Goal: Task Accomplishment & Management: Manage account settings

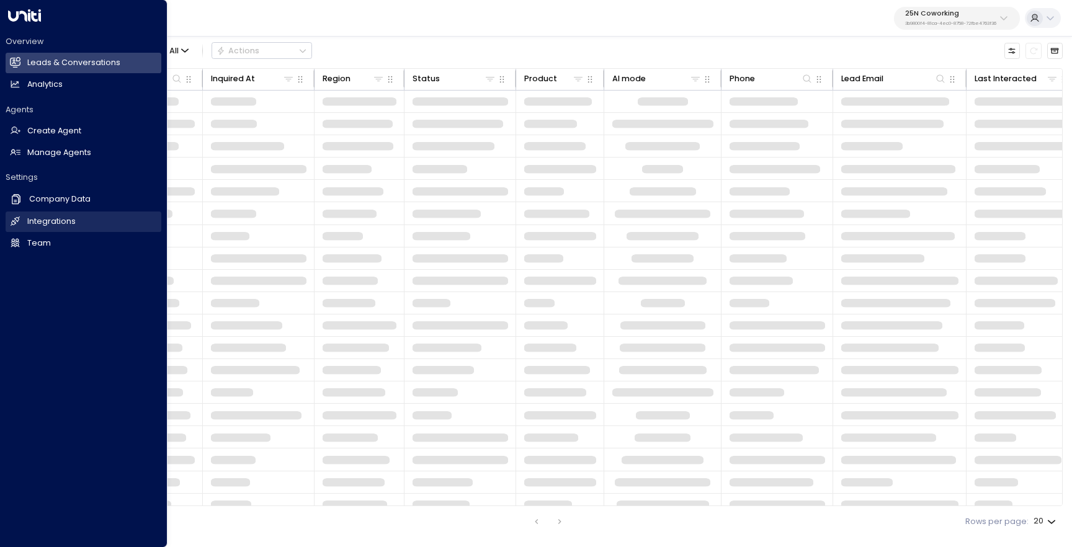
click at [20, 218] on icon at bounding box center [15, 221] width 11 height 11
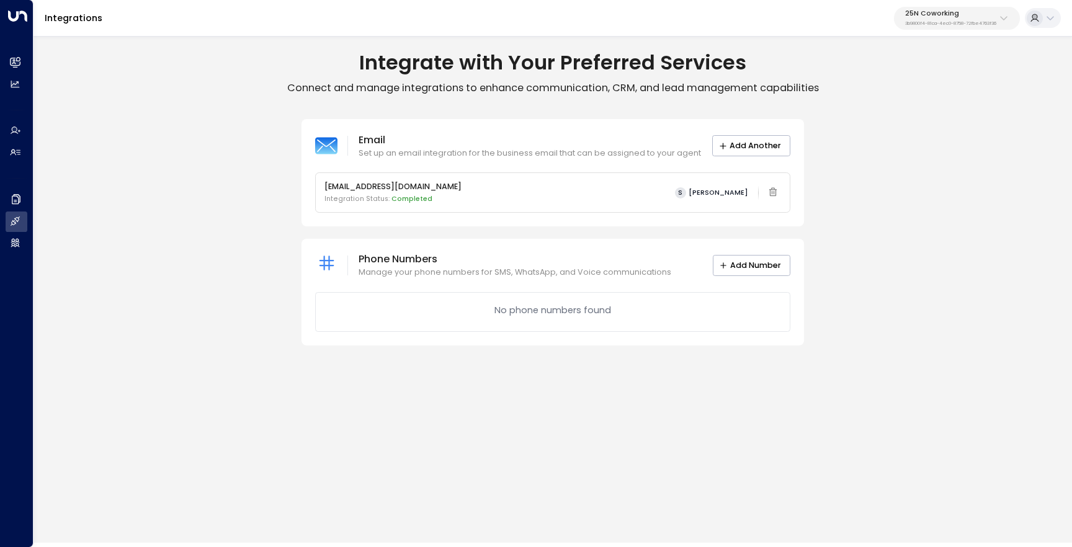
click at [940, 14] on p "25N Coworking" at bounding box center [950, 13] width 91 height 7
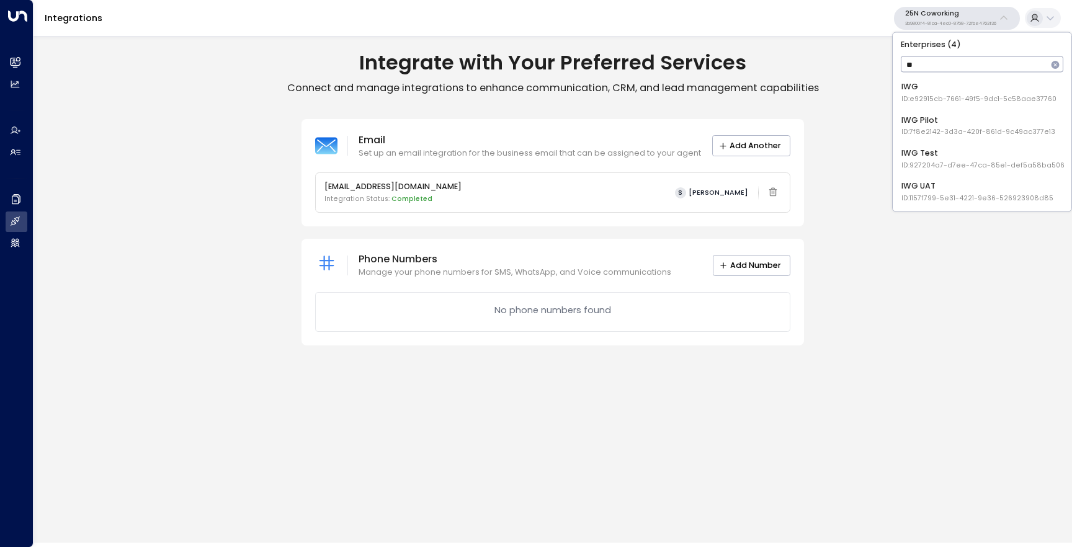
type input "***"
click at [935, 83] on div "IWG ID: e92915cb-7661-49f5-9dc1-5c58aae37760" at bounding box center [978, 92] width 155 height 23
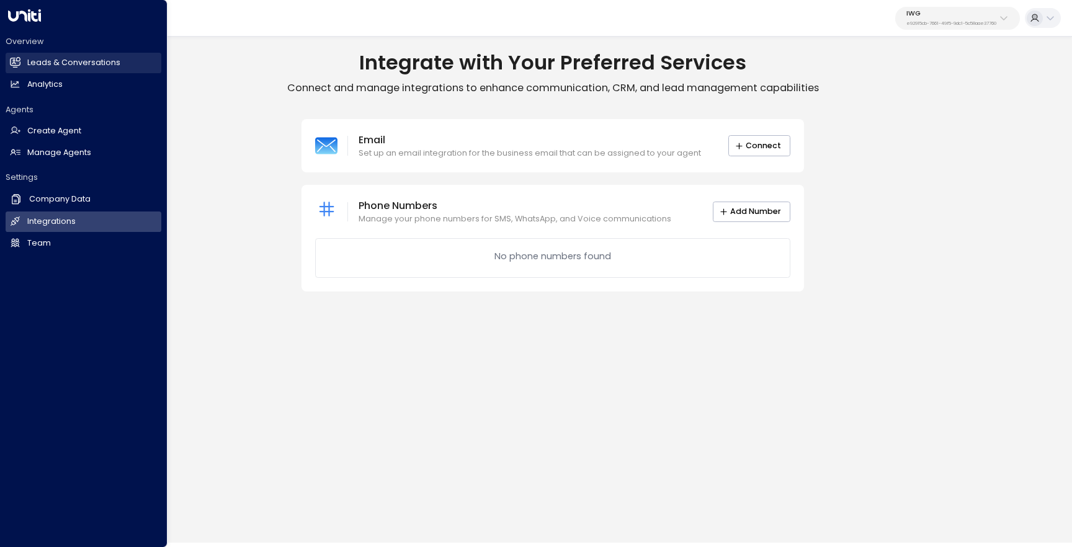
click at [69, 60] on h2 "Leads & Conversations" at bounding box center [73, 63] width 93 height 12
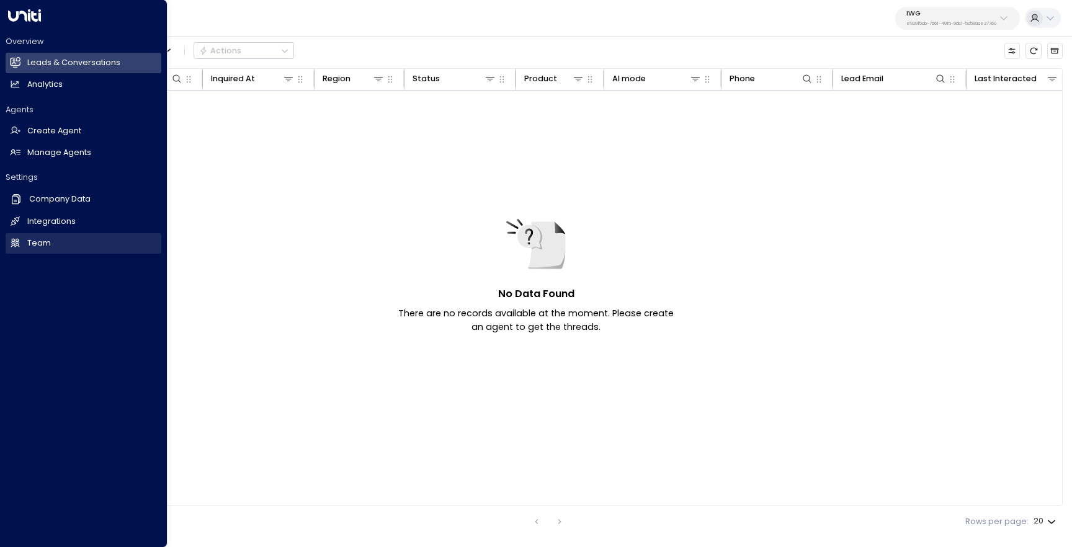
click at [51, 239] on link "Team Team" at bounding box center [84, 243] width 156 height 20
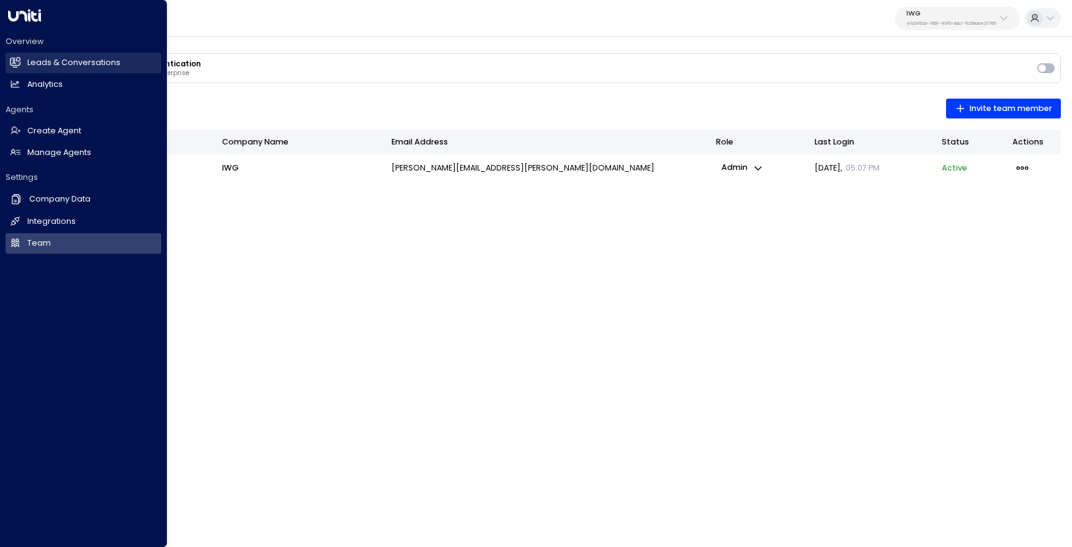
click at [19, 63] on icon at bounding box center [16, 61] width 10 height 7
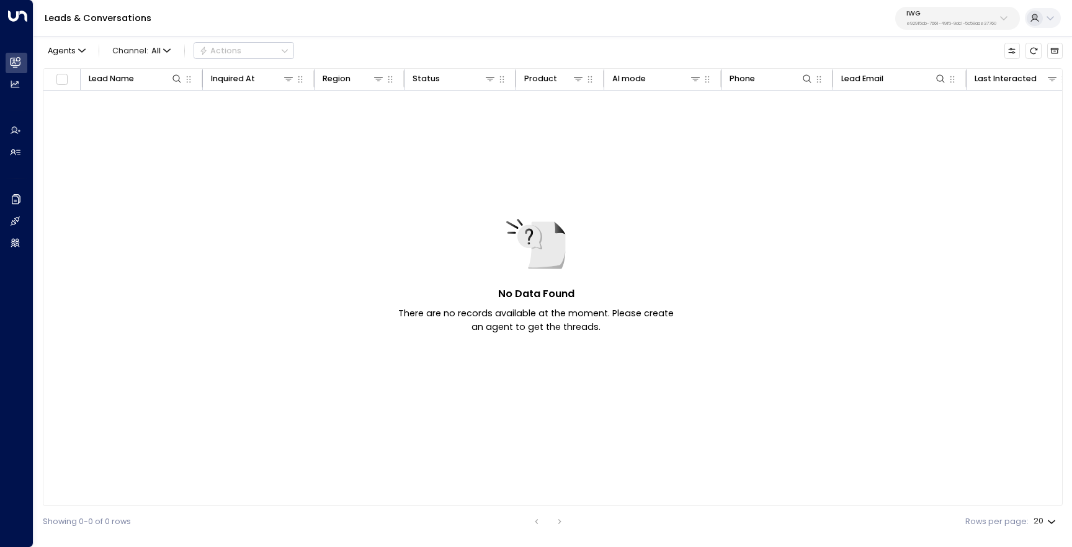
click at [934, 25] on p "e92915cb-7661-49f5-9dc1-5c58aae37760" at bounding box center [951, 23] width 90 height 5
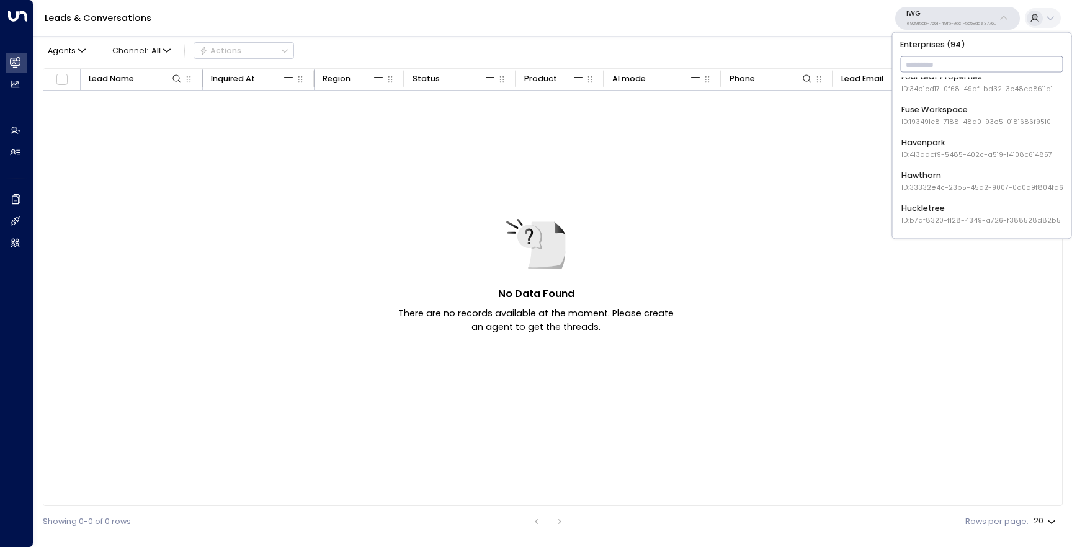
scroll to position [587, 0]
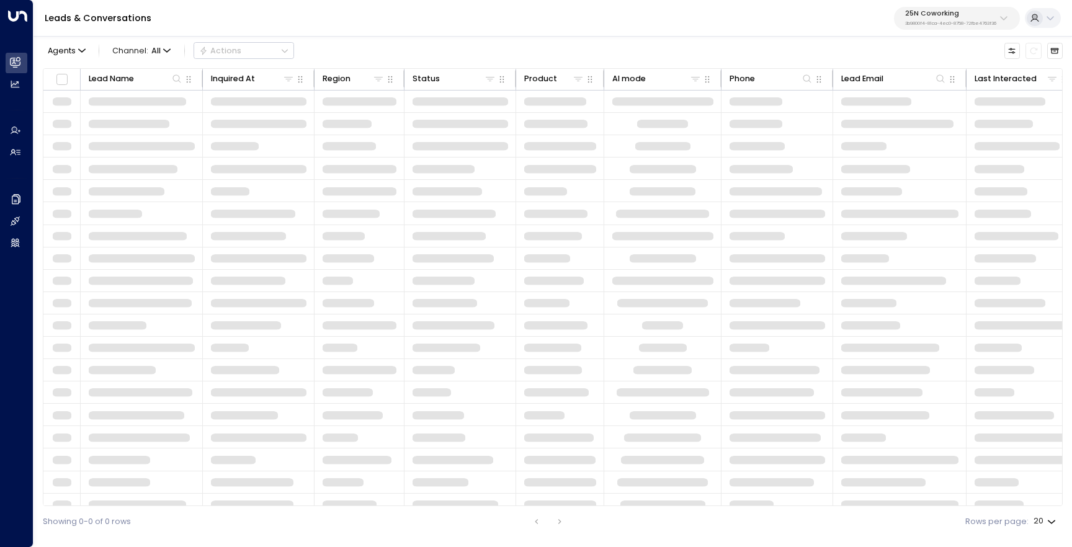
click at [936, 17] on p "25N Coworking" at bounding box center [950, 13] width 91 height 7
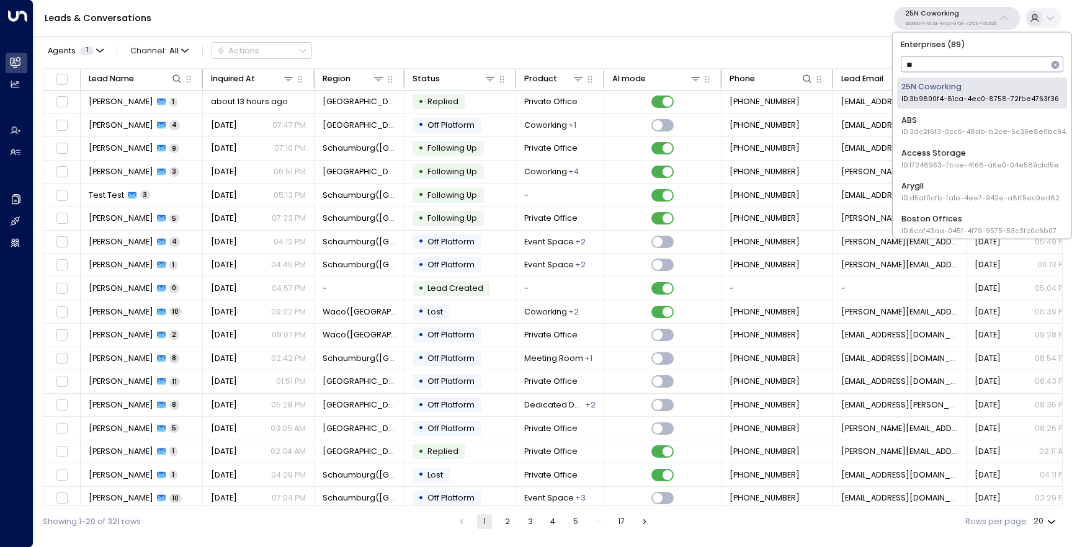
type input "***"
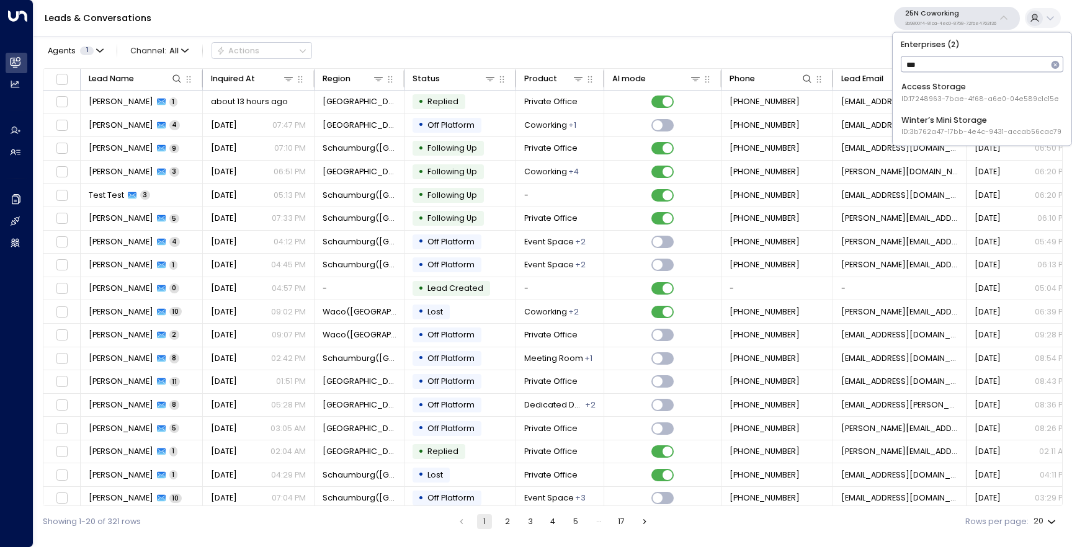
click at [918, 107] on li "Access Storage ID: 17248963-7bae-4f68-a6e0-04e589c1c15e" at bounding box center [982, 93] width 170 height 30
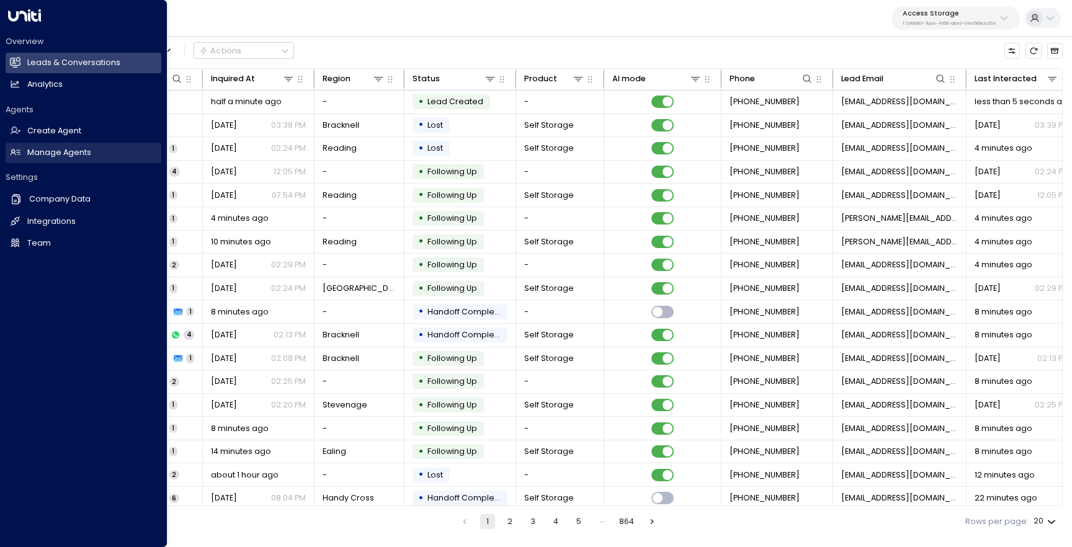
click at [24, 150] on link "Manage Agents Manage Agents" at bounding box center [84, 153] width 156 height 20
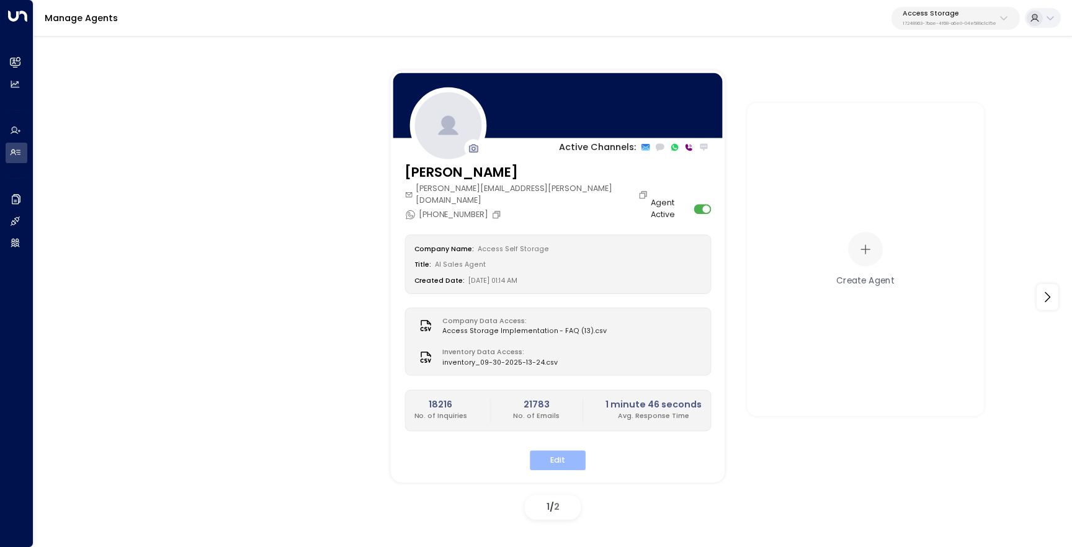
click at [548, 450] on button "Edit" at bounding box center [558, 459] width 56 height 19
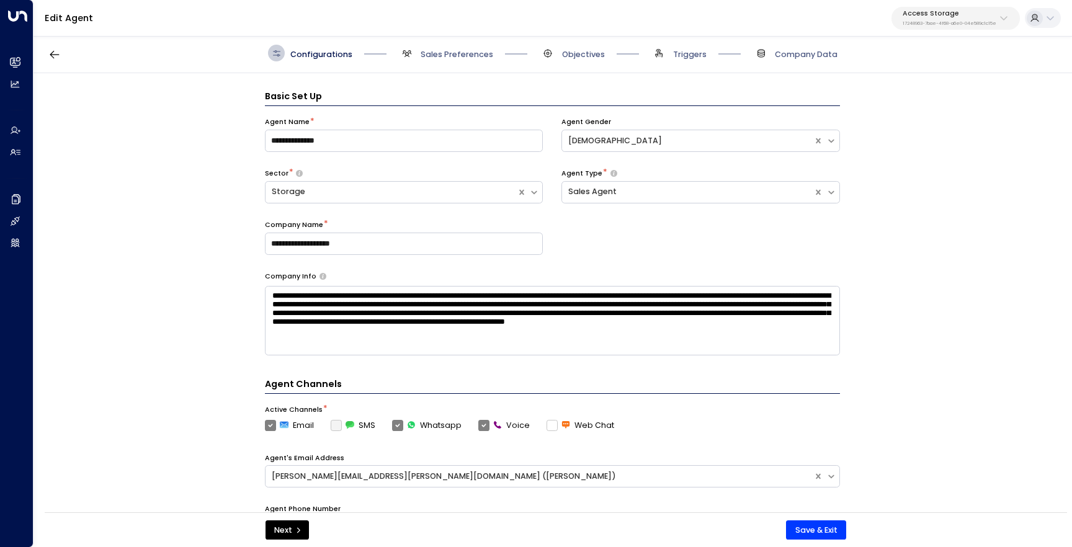
scroll to position [17, 0]
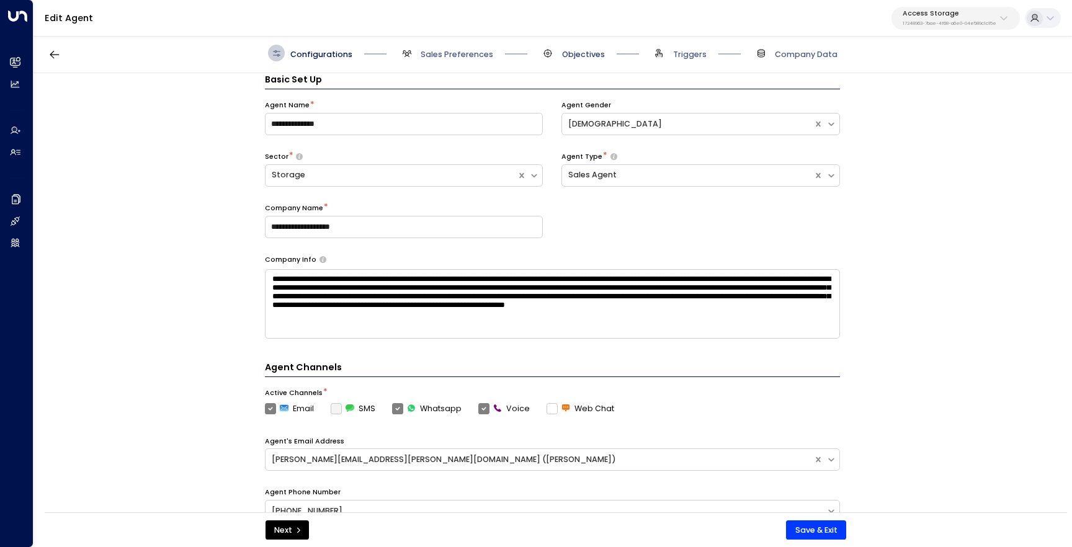
click at [570, 49] on span "Objectives" at bounding box center [583, 54] width 43 height 11
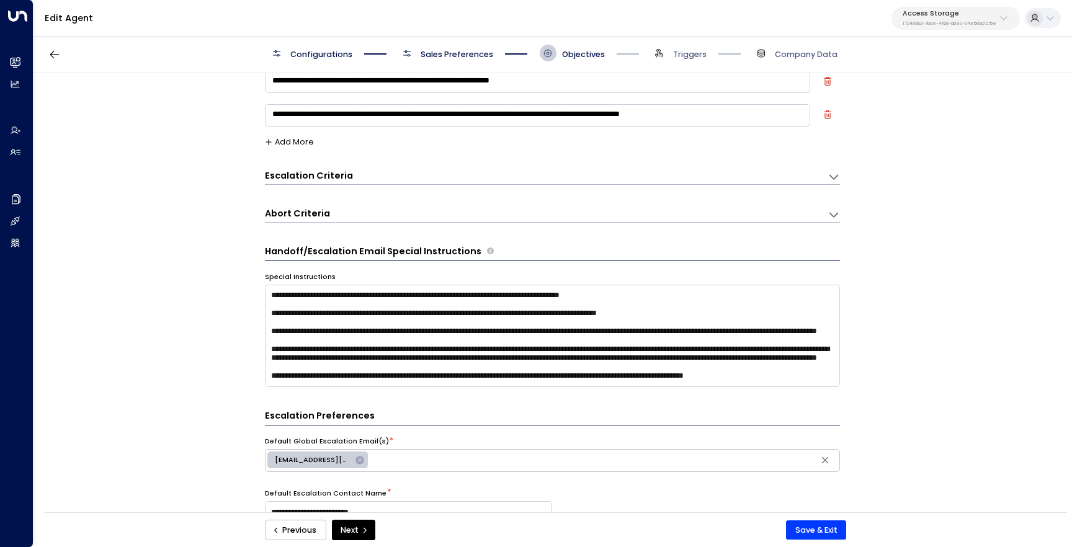
scroll to position [74, 0]
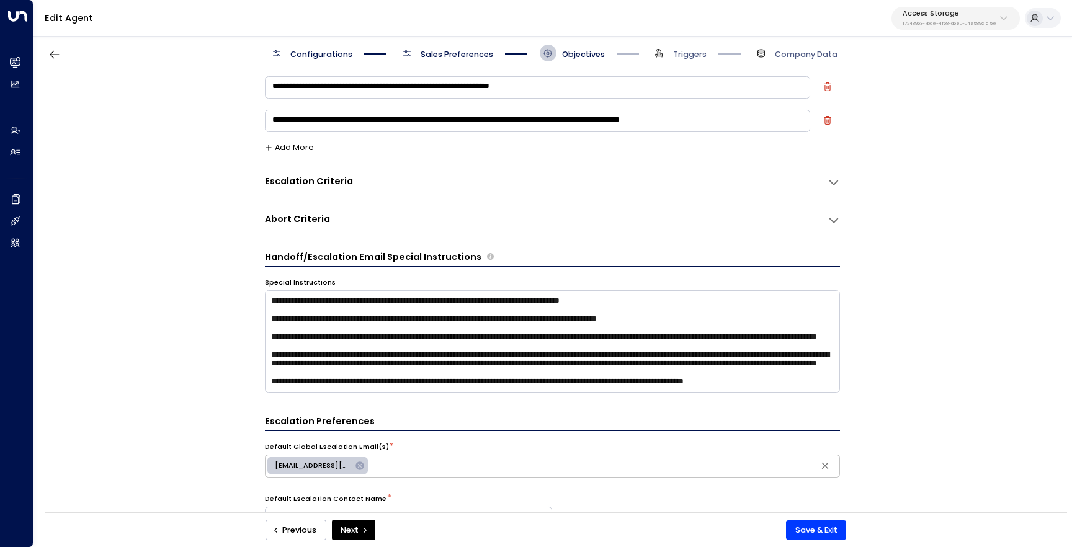
click at [526, 180] on div "Escalation Criteria Reset" at bounding box center [540, 181] width 551 height 13
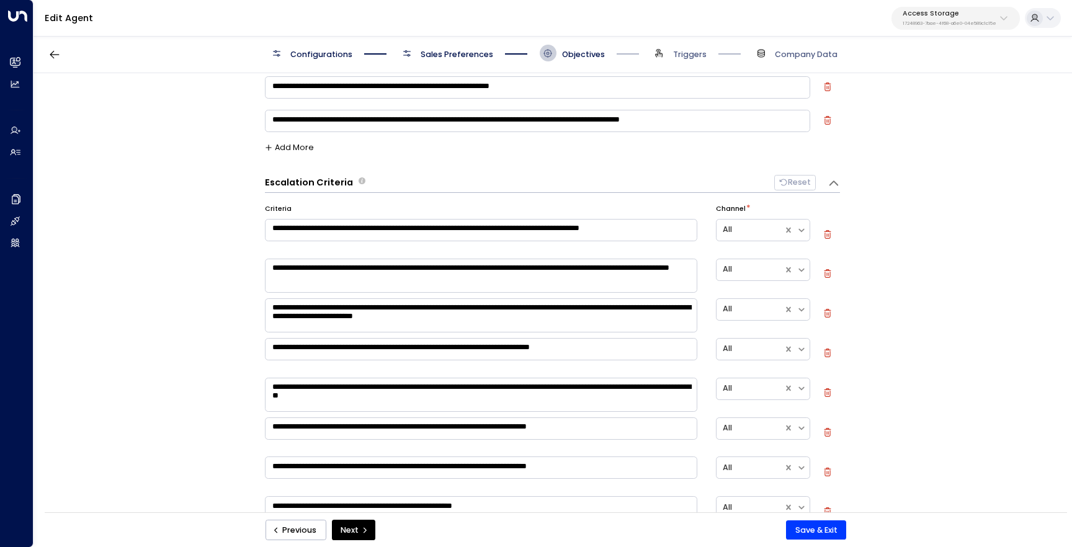
click at [453, 47] on span "Sales Preferences" at bounding box center [445, 53] width 95 height 17
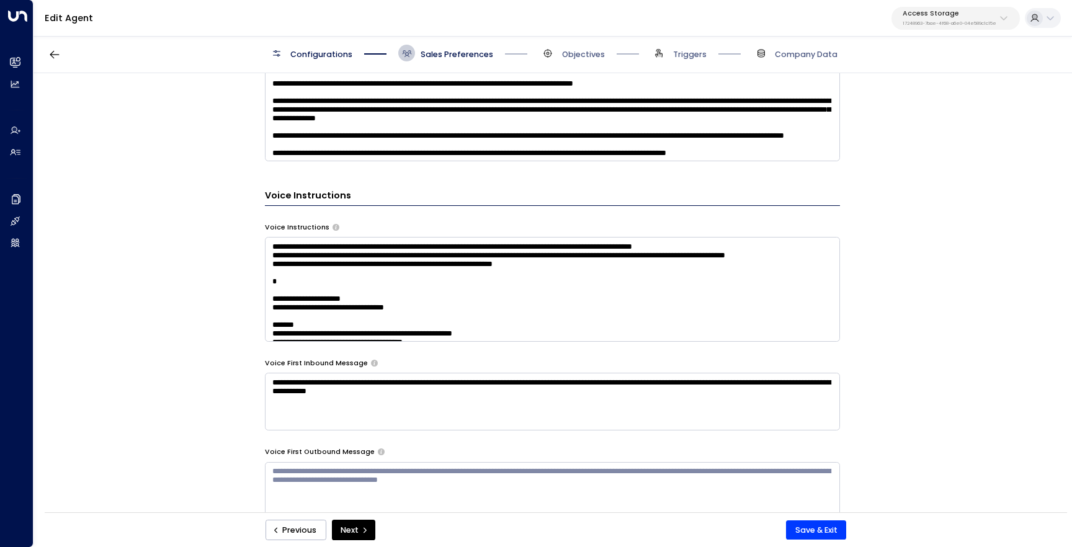
scroll to position [1237, 0]
